Goal: Task Accomplishment & Management: Complete application form

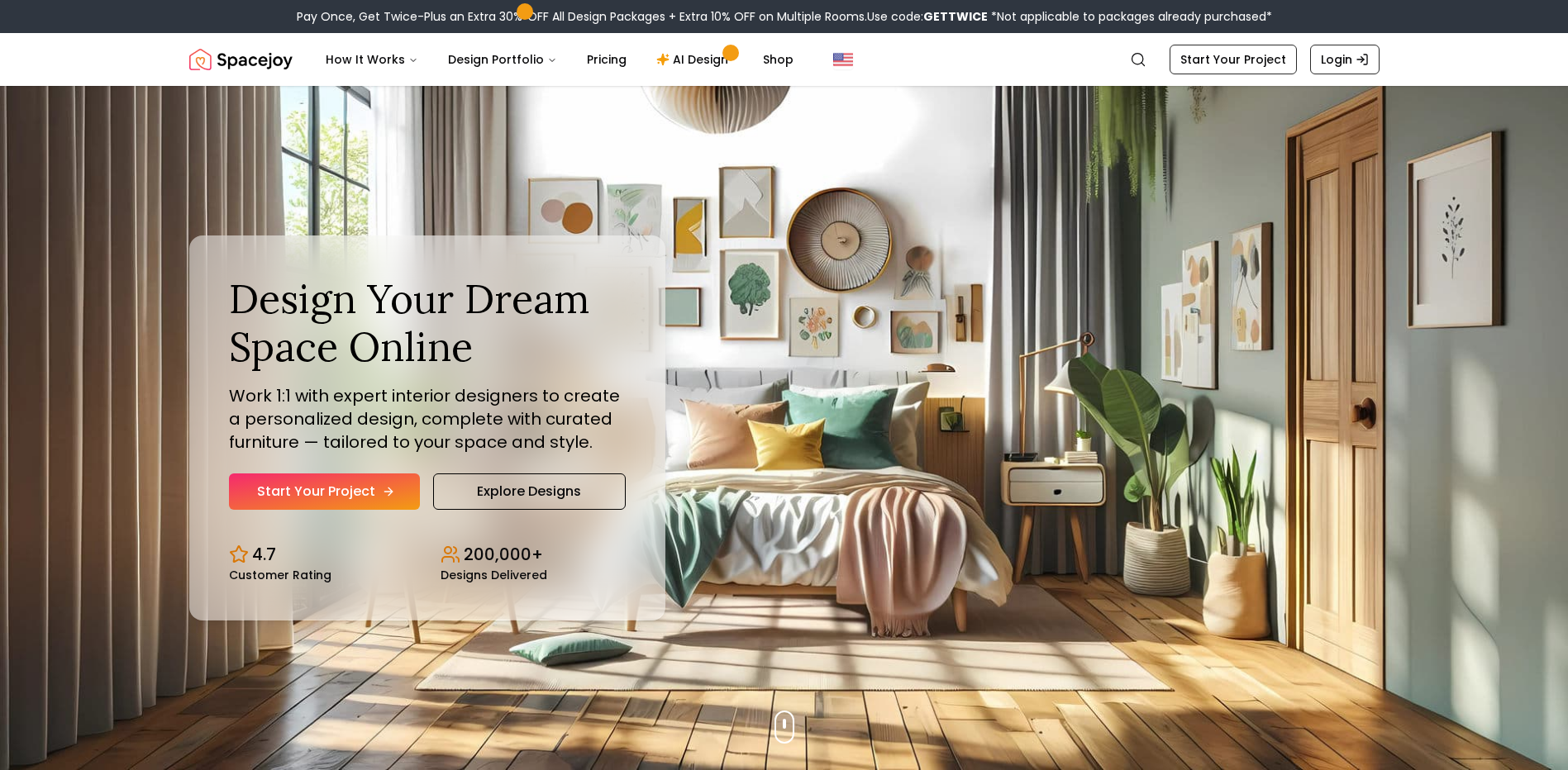
click at [322, 504] on link "Start Your Project" at bounding box center [325, 491] width 191 height 36
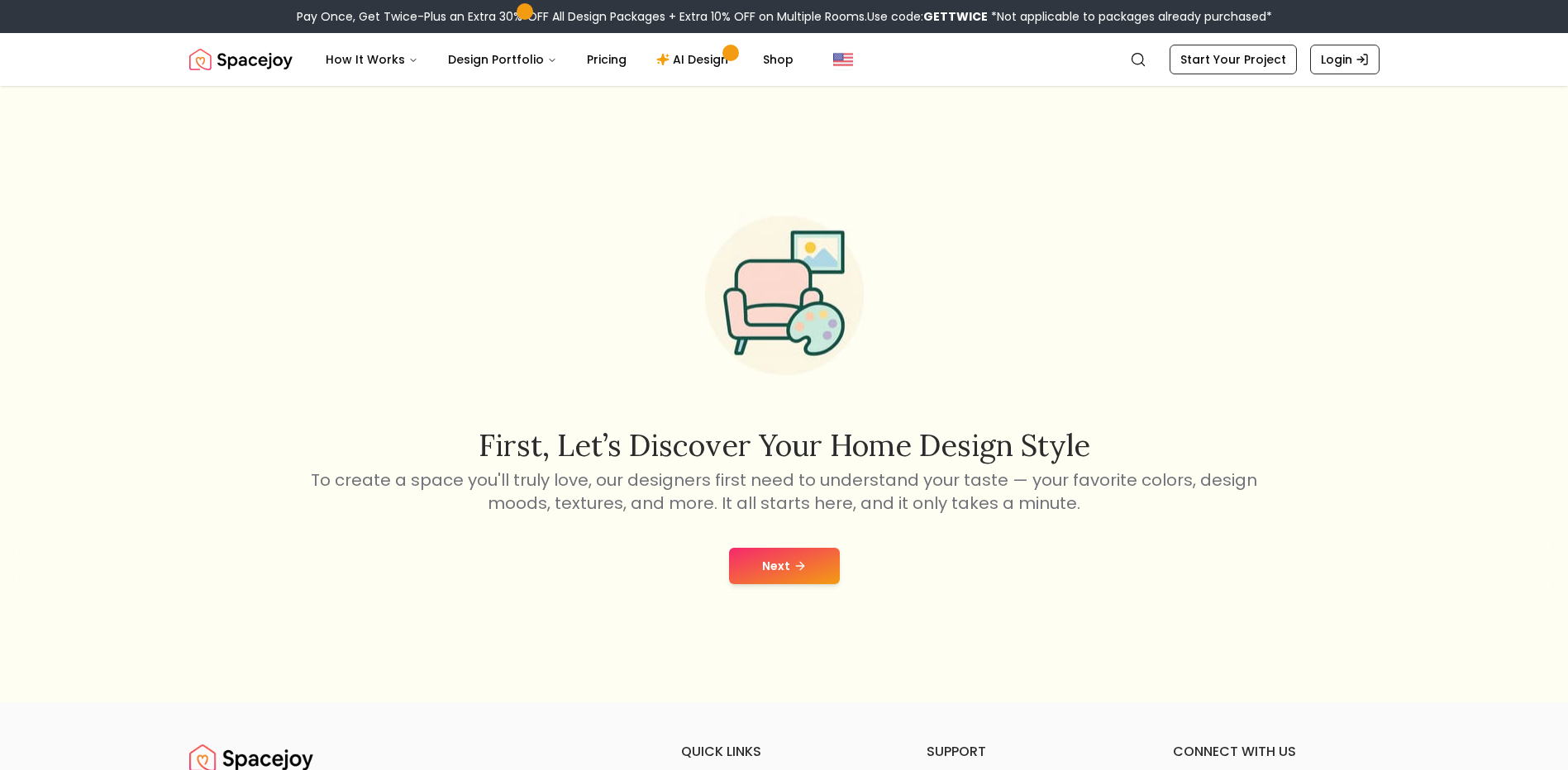
click at [791, 576] on button "Next" at bounding box center [784, 566] width 110 height 36
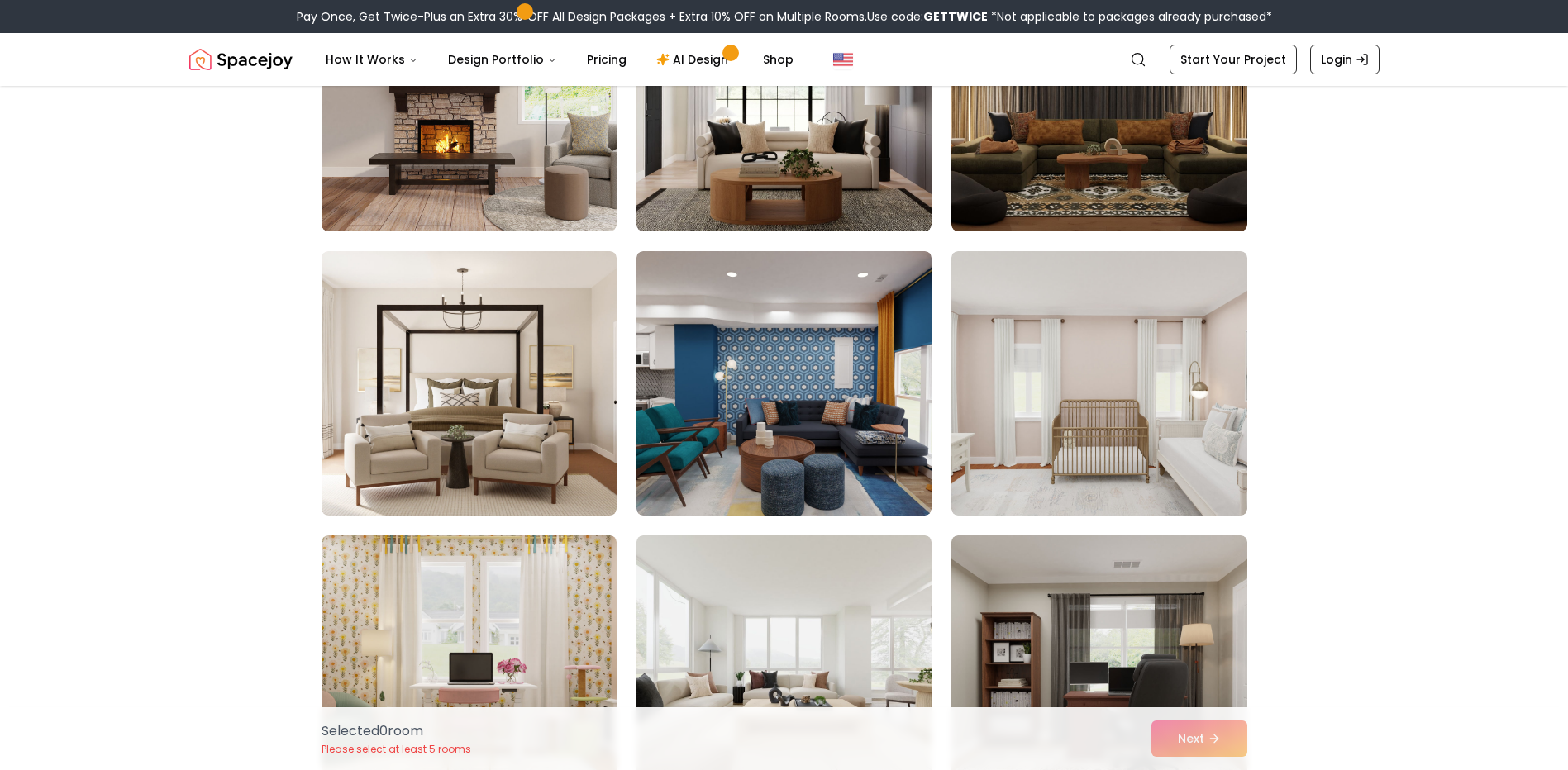
scroll to position [992, 0]
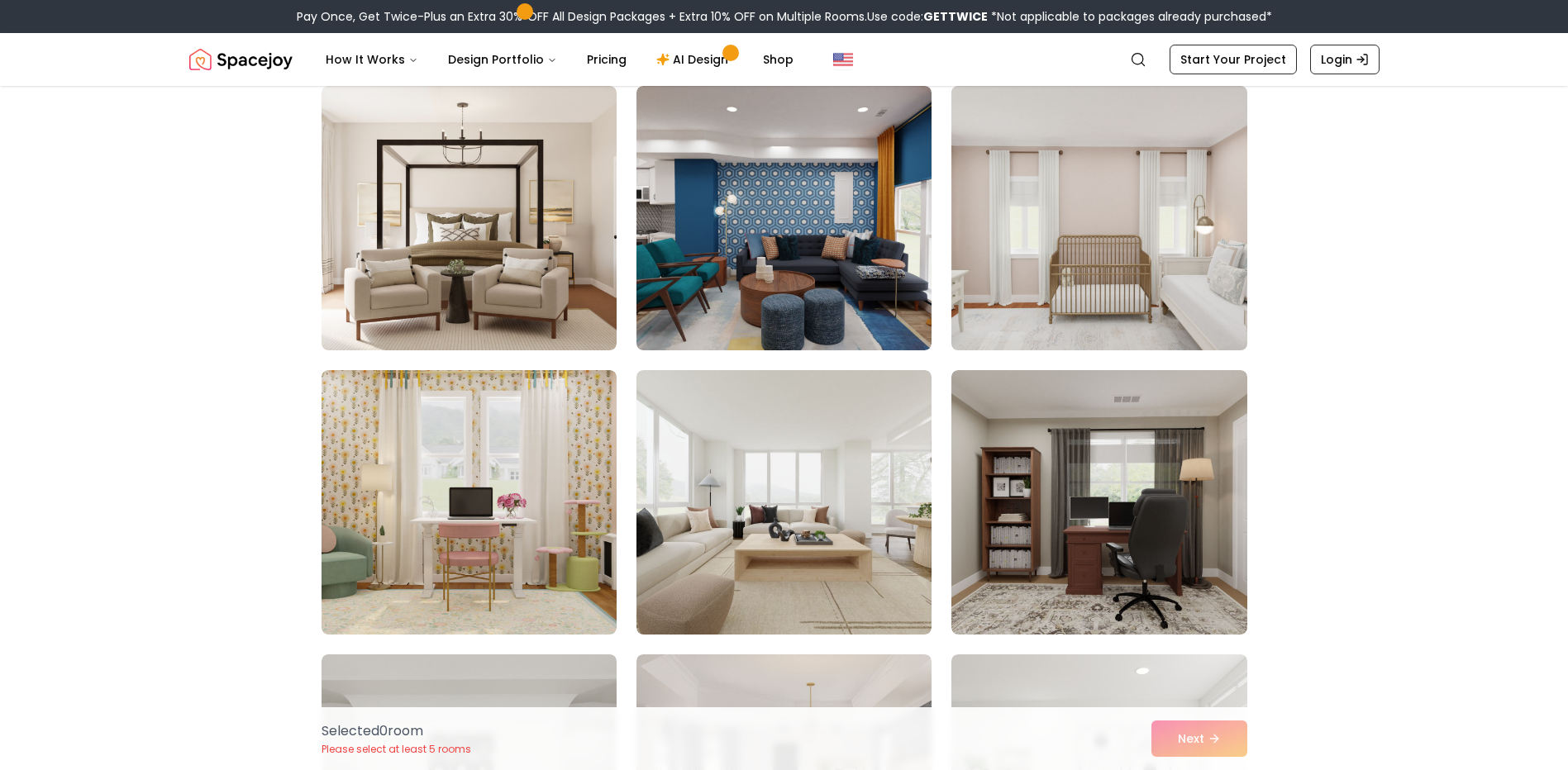
click at [1129, 251] on img at bounding box center [1098, 218] width 310 height 278
